Goal: Information Seeking & Learning: Learn about a topic

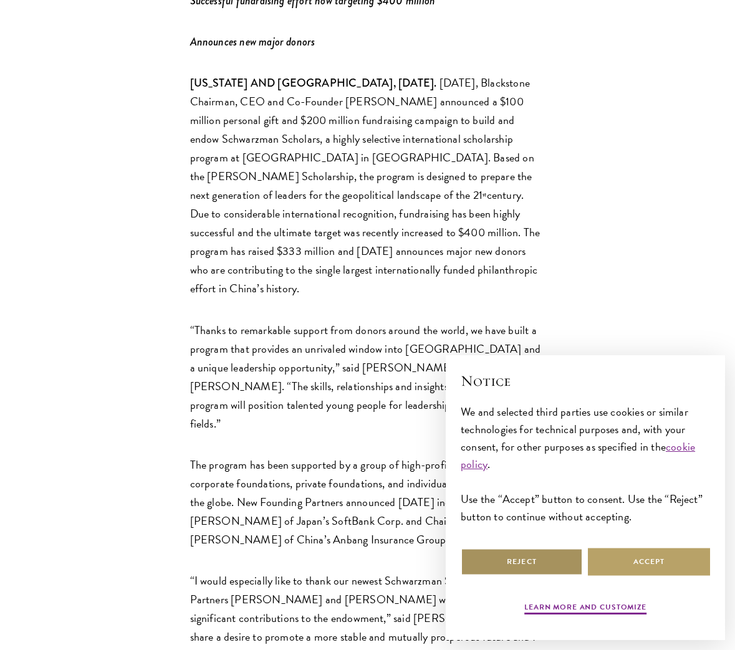
click at [534, 560] on button "Reject" at bounding box center [522, 562] width 122 height 28
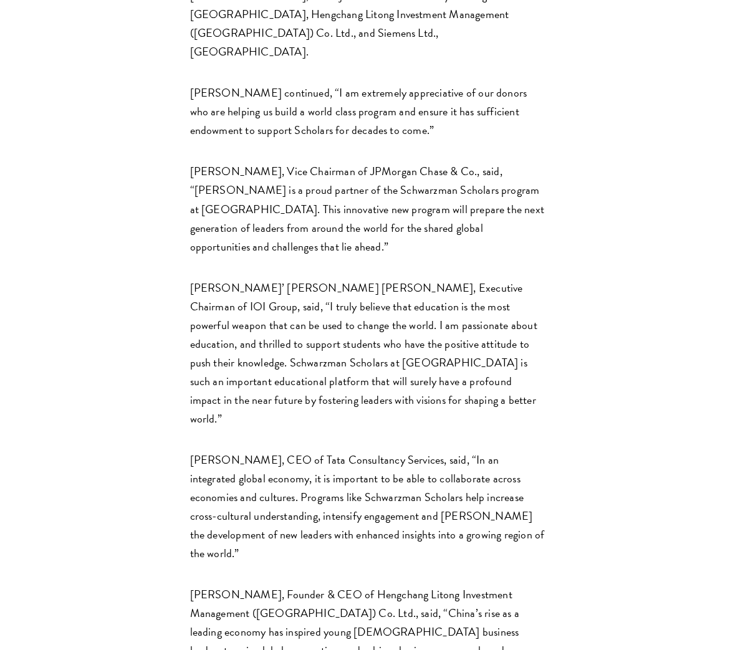
scroll to position [1605, 0]
